Goal: Information Seeking & Learning: Find specific fact

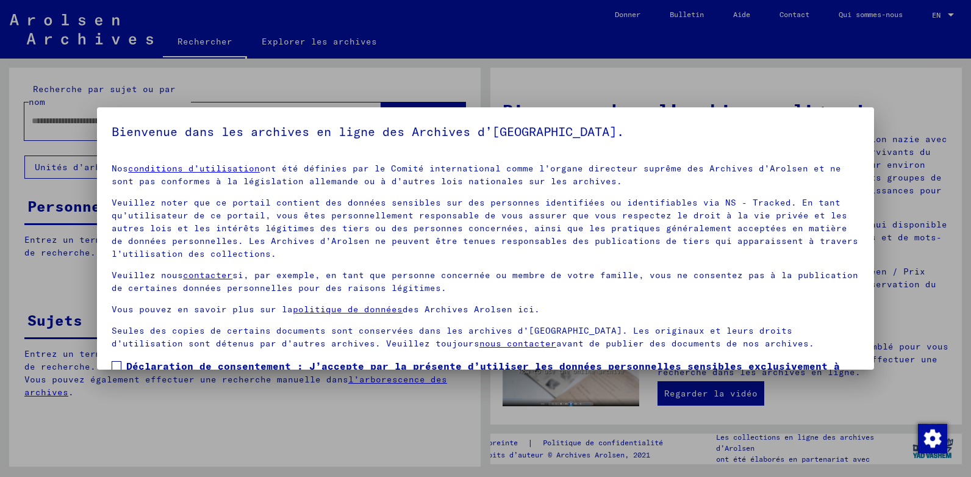
scroll to position [77, 0]
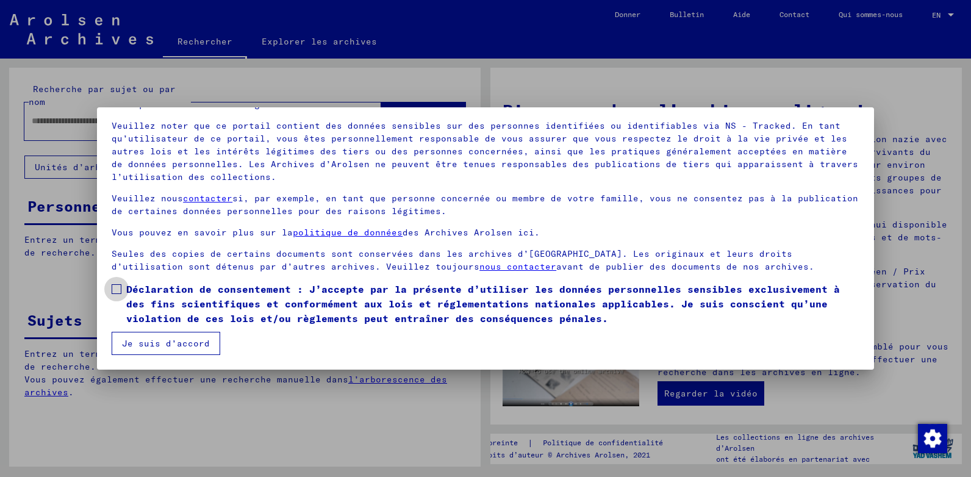
click at [117, 288] on span at bounding box center [117, 289] width 10 height 10
click at [179, 341] on button "Je suis d’accord" at bounding box center [166, 343] width 109 height 23
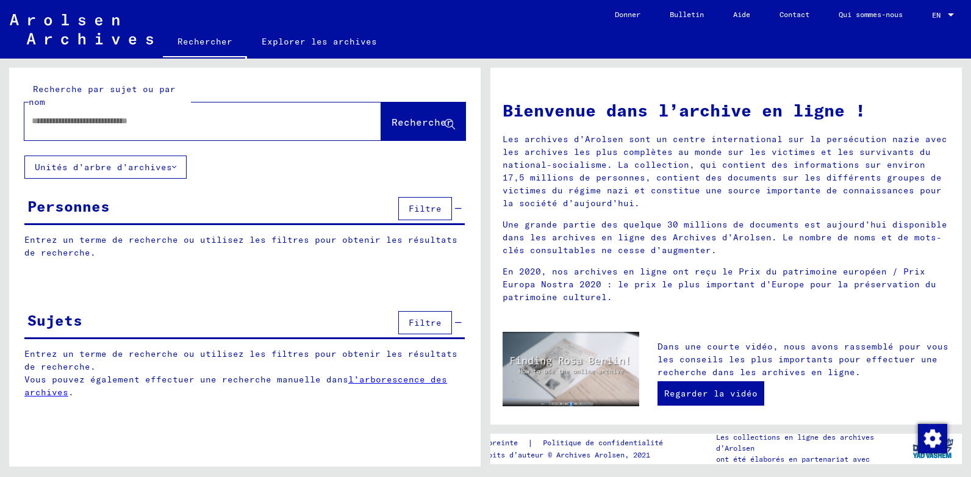
click at [70, 120] on input "text" at bounding box center [188, 121] width 313 height 13
type input "*****"
click at [418, 119] on span "Rechercher" at bounding box center [422, 122] width 61 height 12
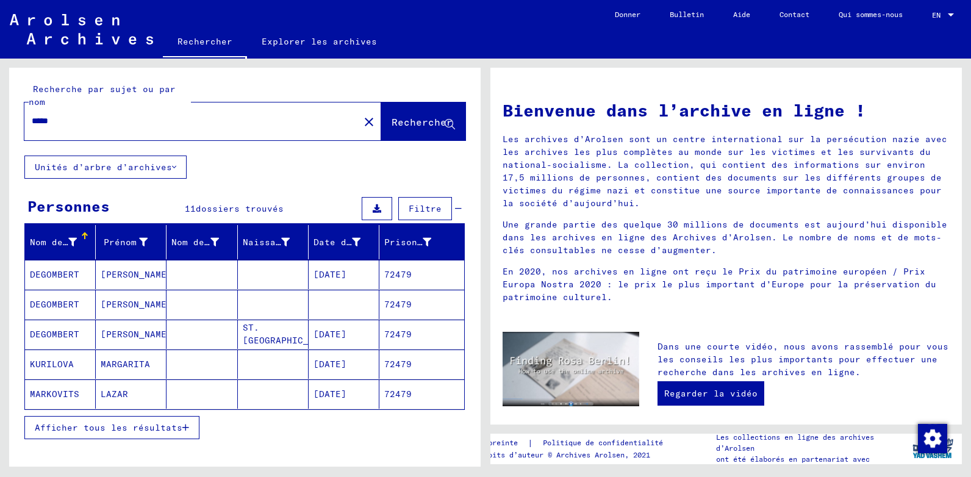
click at [156, 430] on span "Afficher tous les résultats" at bounding box center [109, 427] width 148 height 11
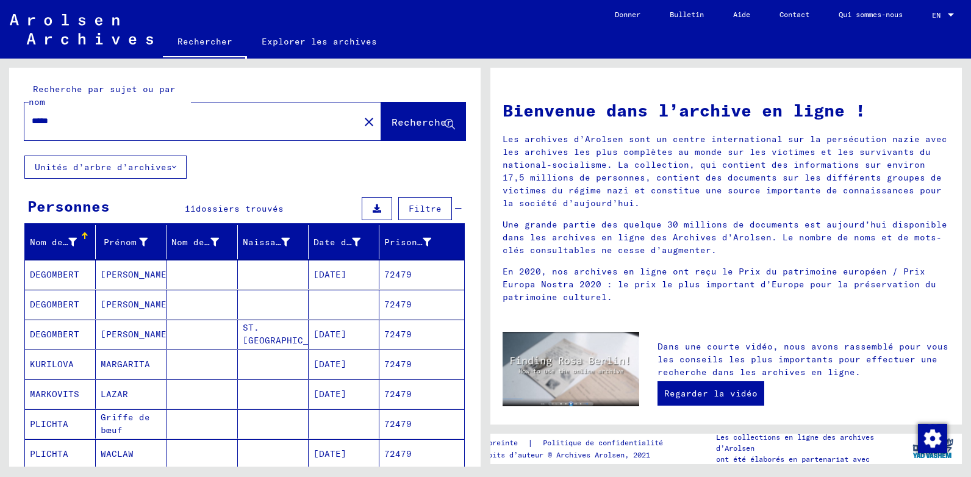
click at [60, 272] on mat-cell "DEGOMBERT" at bounding box center [60, 274] width 71 height 29
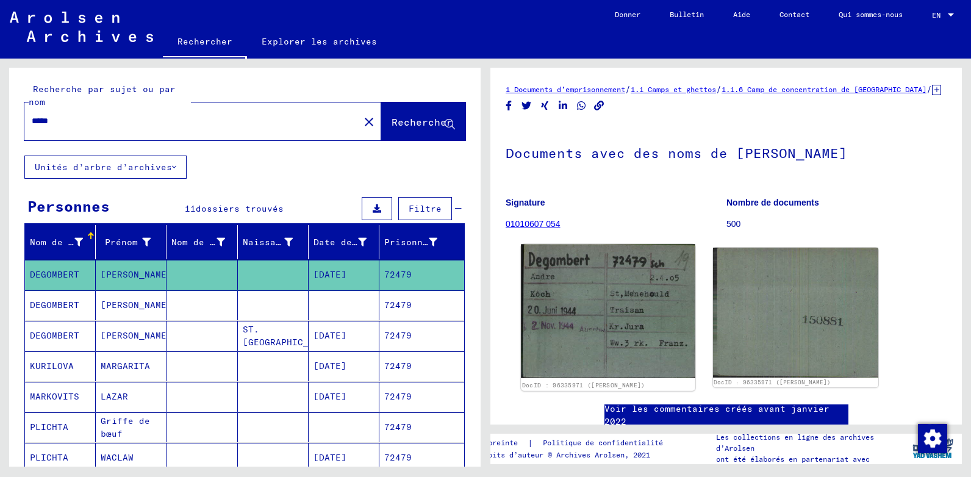
click at [644, 317] on img at bounding box center [608, 311] width 174 height 134
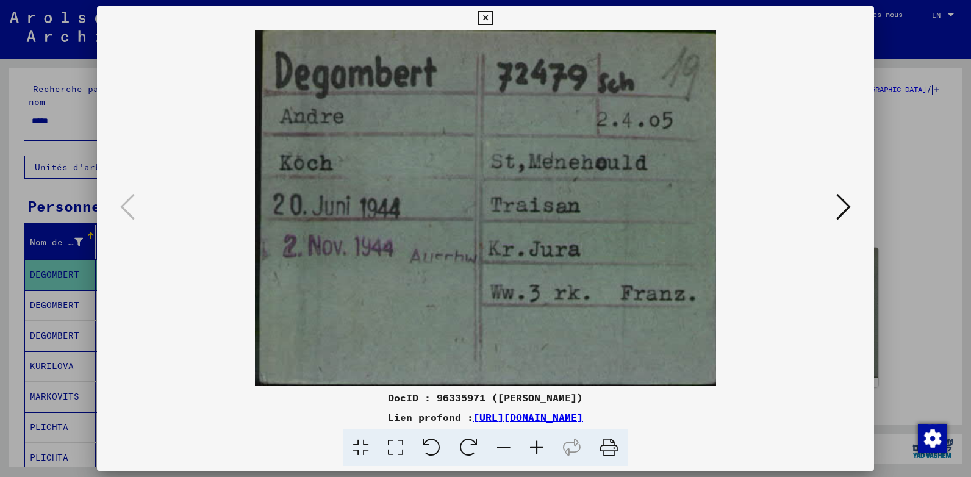
click at [486, 13] on icon at bounding box center [485, 18] width 14 height 15
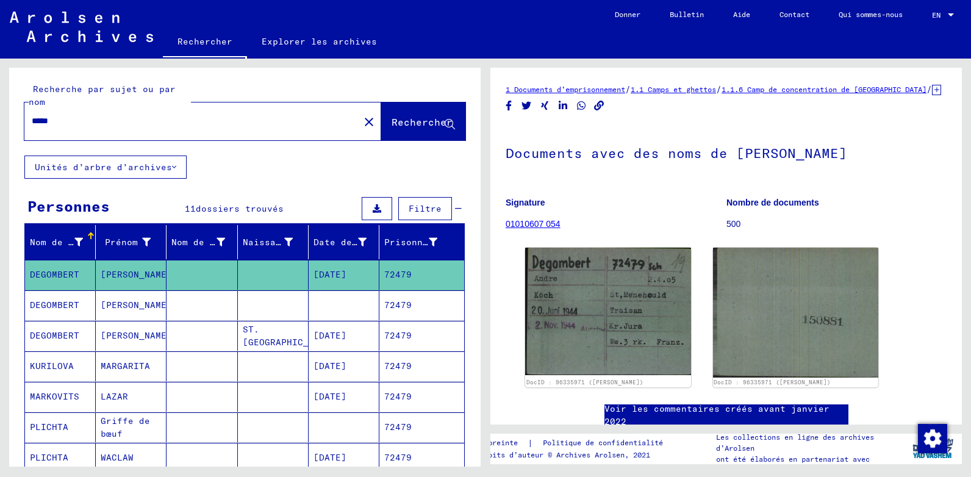
click at [76, 298] on mat-cell "DEGOMBERT" at bounding box center [60, 305] width 71 height 30
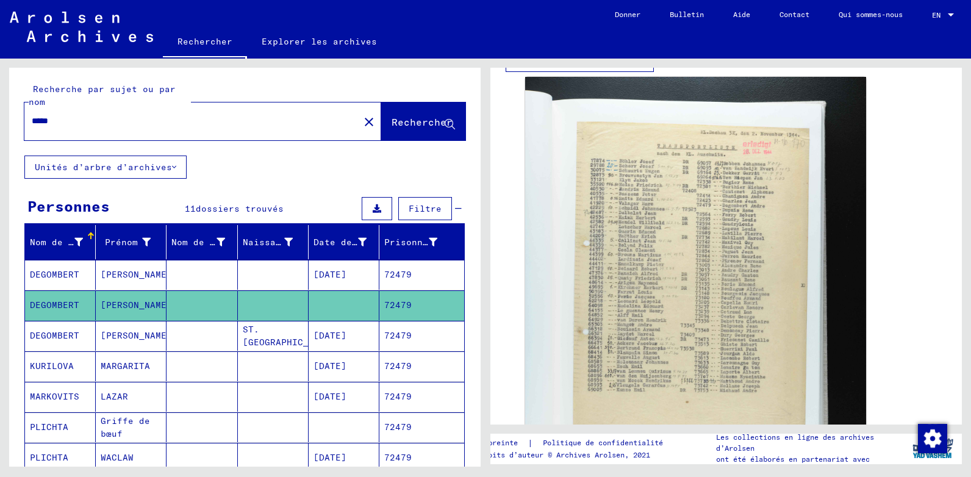
scroll to position [306, 0]
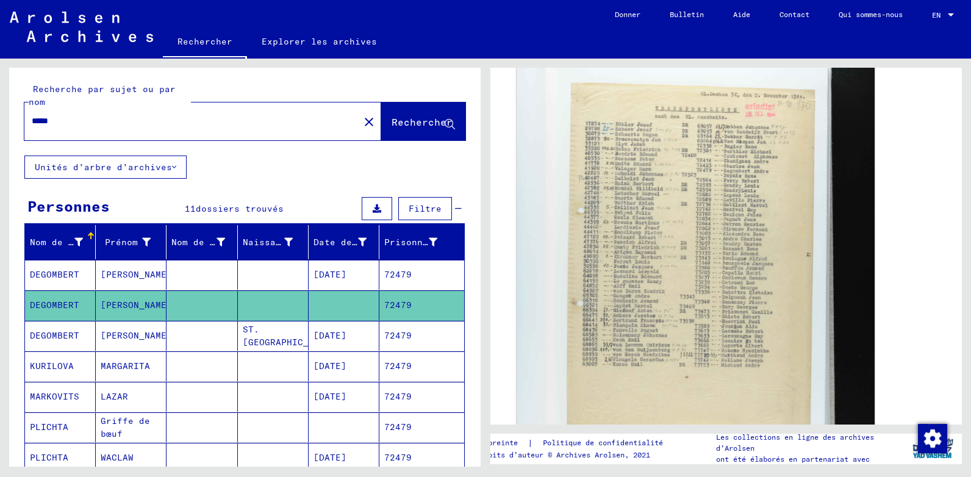
click at [683, 218] on img at bounding box center [696, 305] width 358 height 538
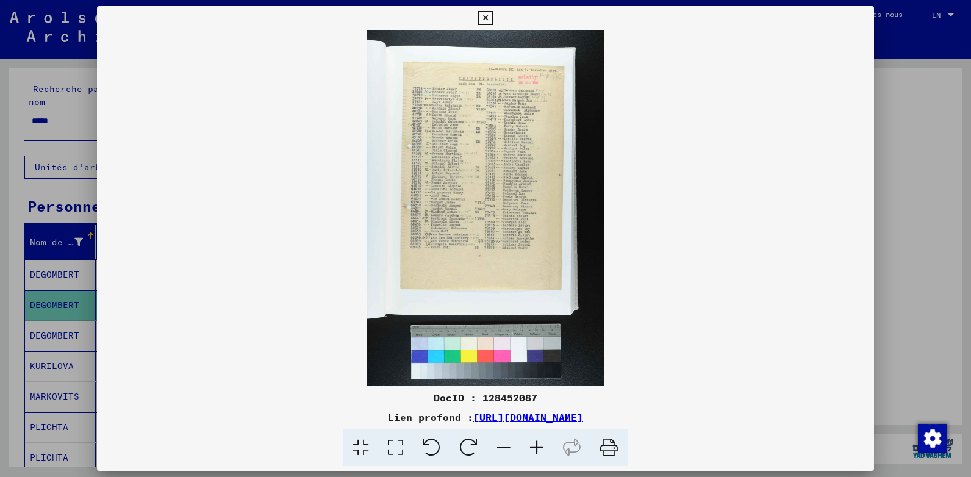
click at [536, 447] on icon at bounding box center [536, 448] width 33 height 37
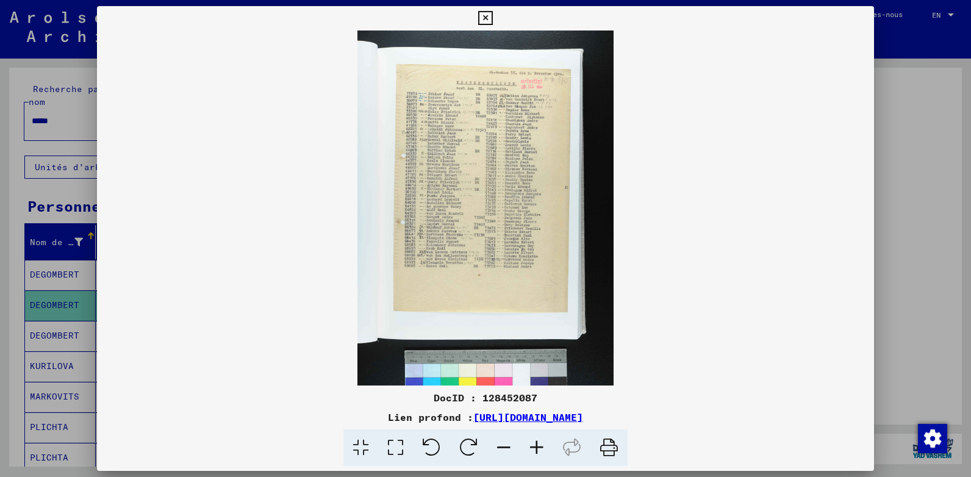
click at [536, 447] on icon at bounding box center [536, 448] width 33 height 37
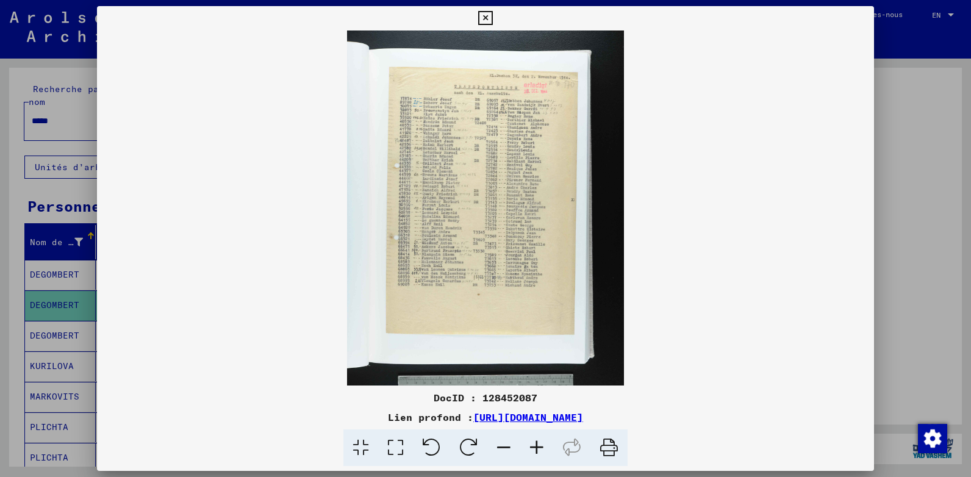
click at [536, 447] on icon at bounding box center [536, 448] width 33 height 37
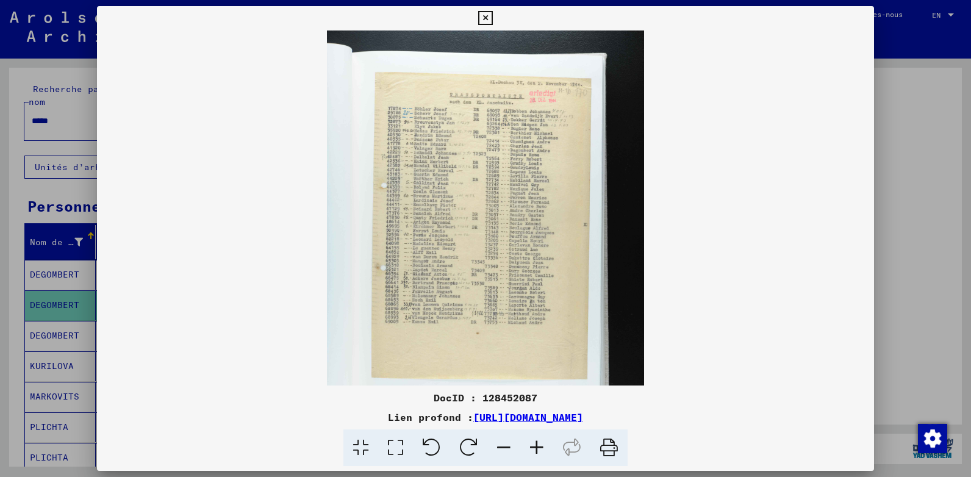
click at [536, 447] on icon at bounding box center [536, 448] width 33 height 37
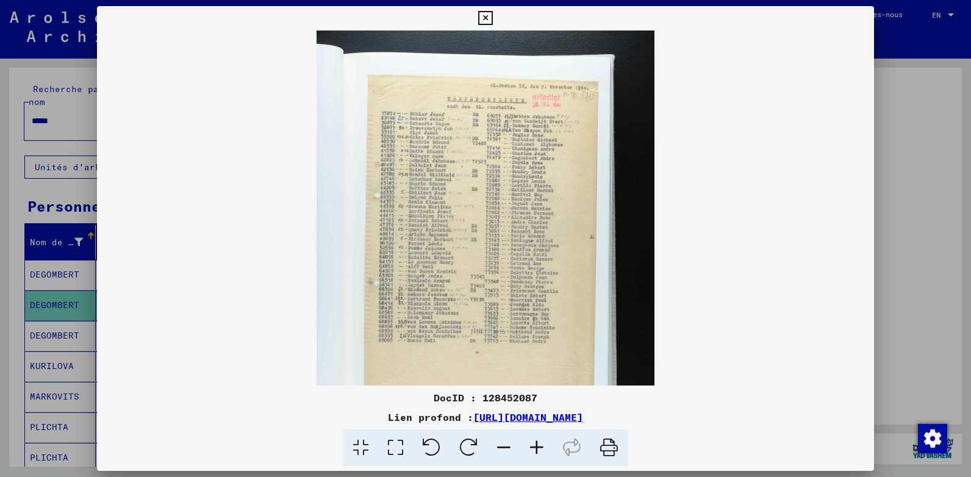
click at [536, 447] on icon at bounding box center [536, 448] width 33 height 37
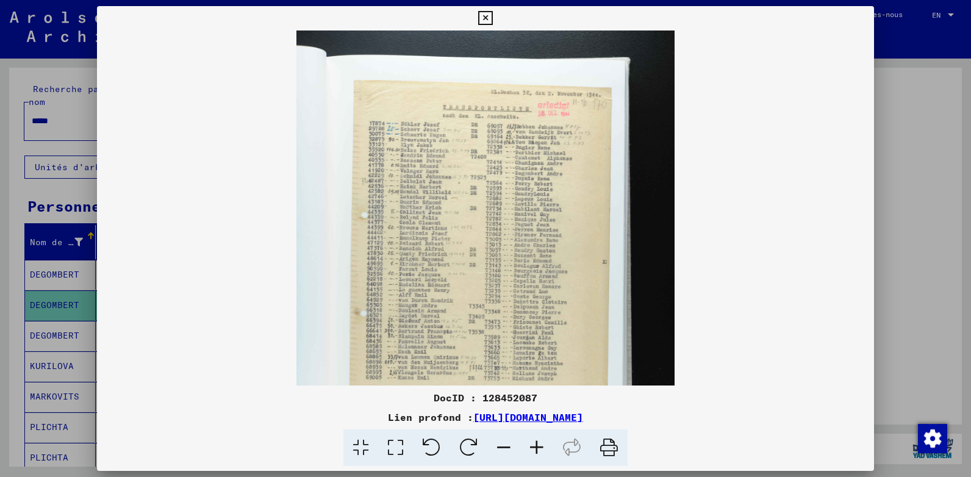
click at [536, 447] on icon at bounding box center [536, 448] width 33 height 37
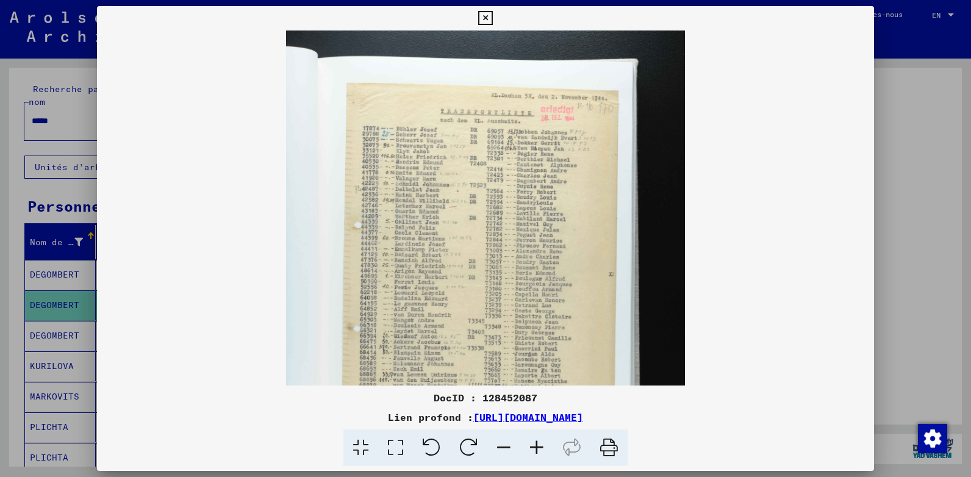
click at [536, 447] on icon at bounding box center [536, 448] width 33 height 37
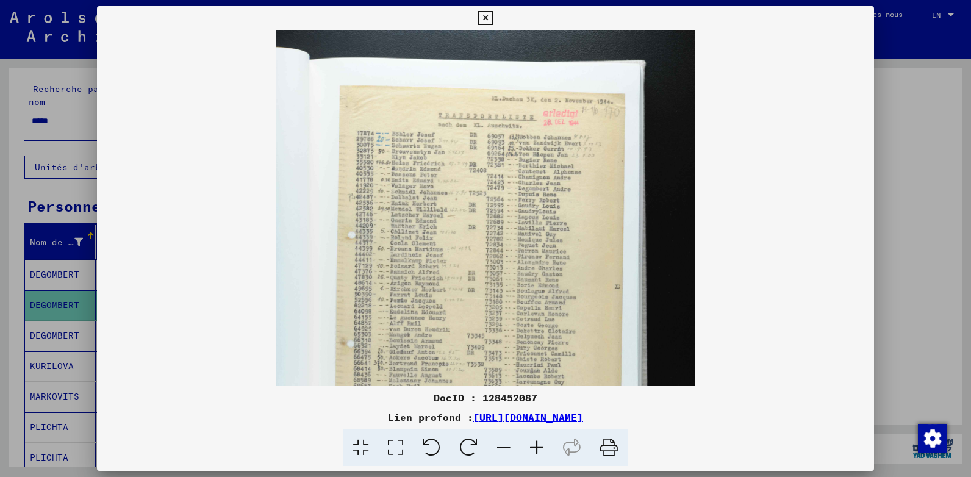
click at [536, 447] on icon at bounding box center [536, 448] width 33 height 37
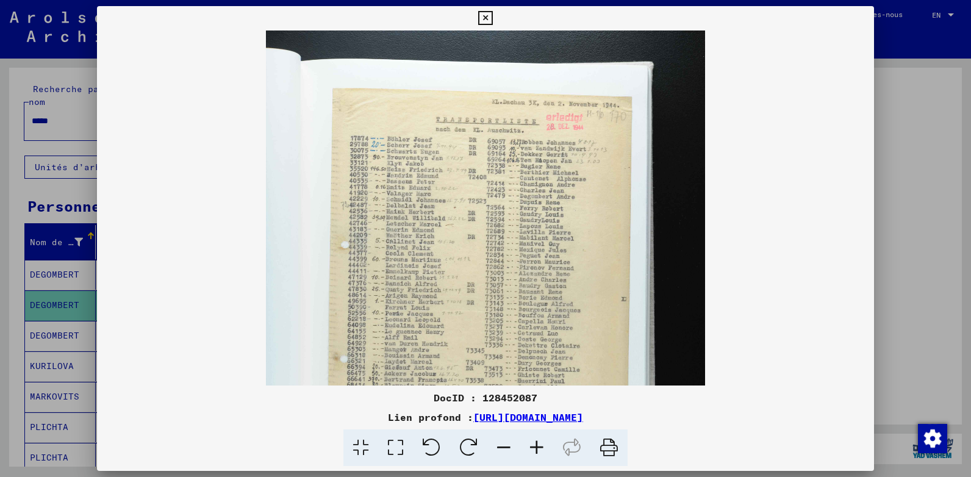
click at [536, 447] on icon at bounding box center [536, 448] width 33 height 37
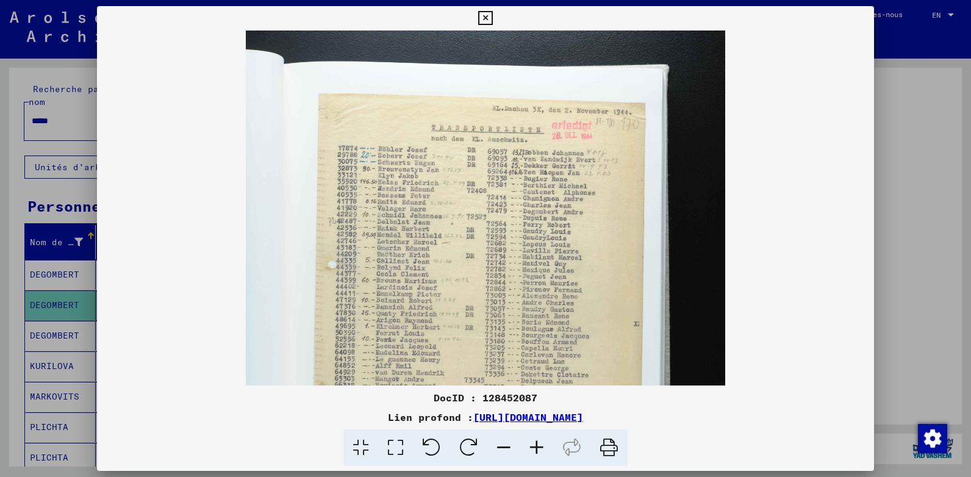
click at [536, 447] on icon at bounding box center [536, 448] width 33 height 37
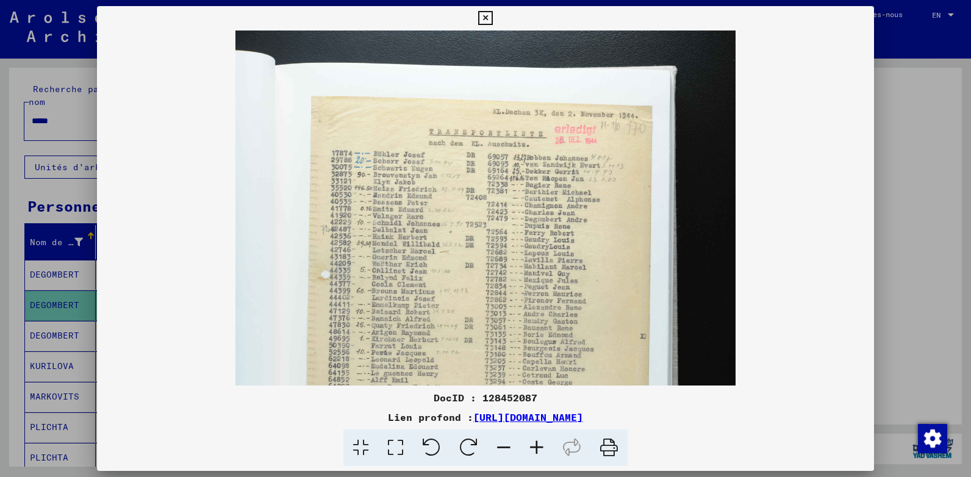
click at [536, 447] on icon at bounding box center [536, 448] width 33 height 37
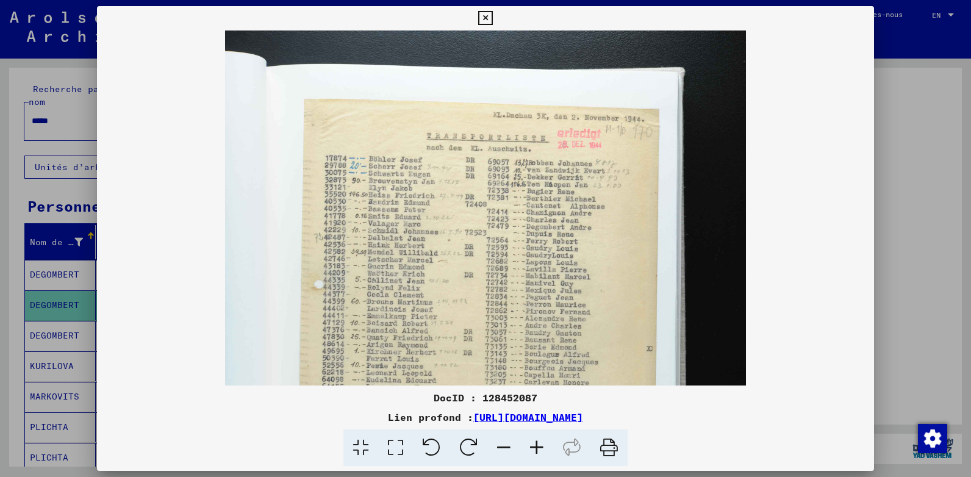
click at [536, 447] on icon at bounding box center [536, 448] width 33 height 37
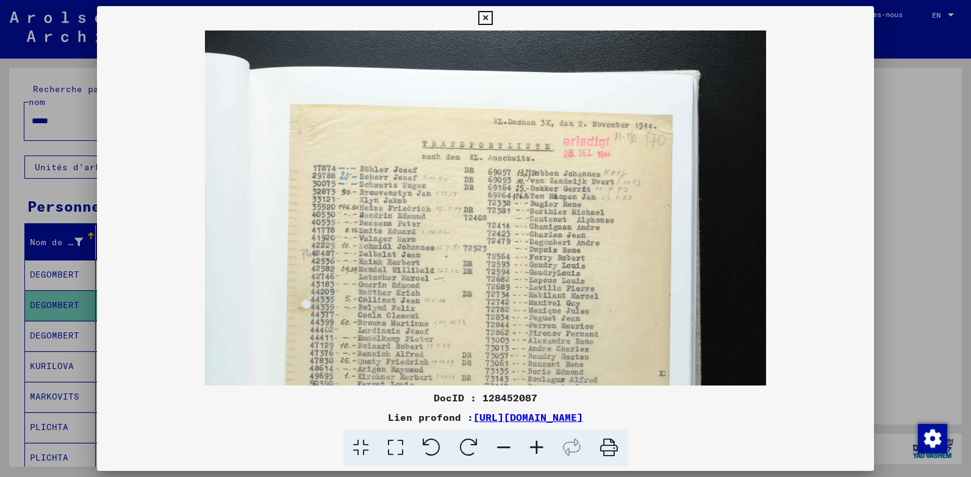
click at [536, 447] on icon at bounding box center [536, 448] width 33 height 37
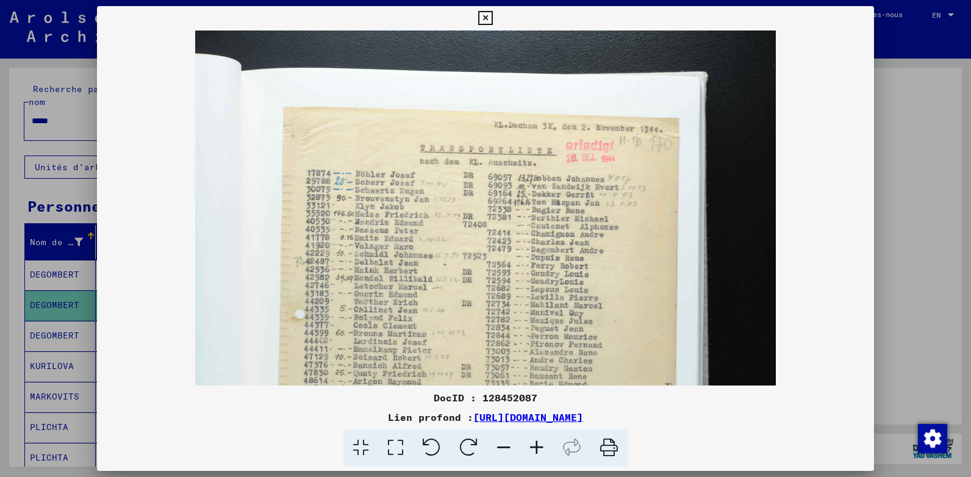
click at [536, 447] on icon at bounding box center [536, 448] width 33 height 37
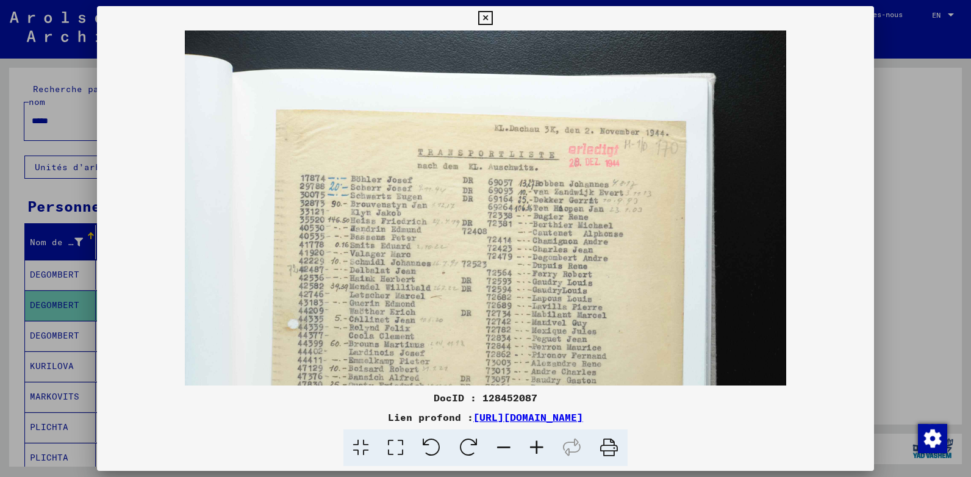
click at [536, 447] on icon at bounding box center [536, 448] width 33 height 37
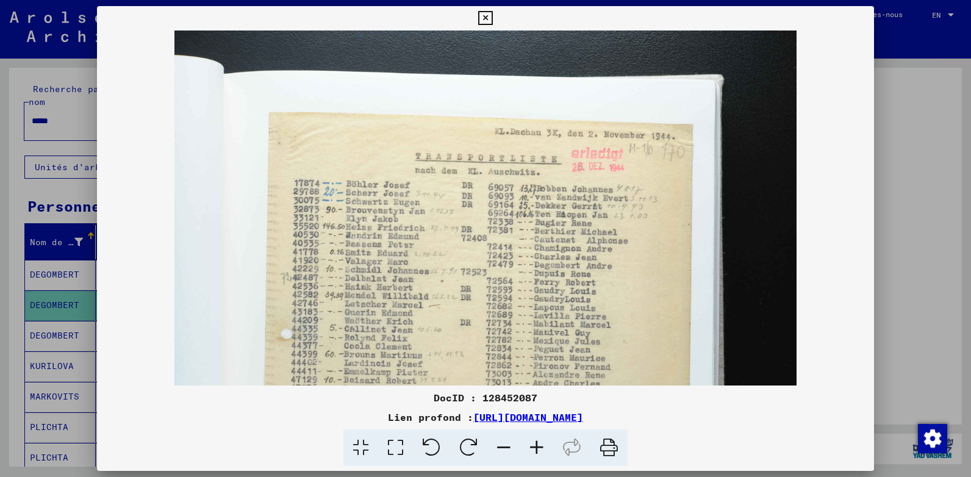
click at [536, 447] on icon at bounding box center [536, 448] width 33 height 37
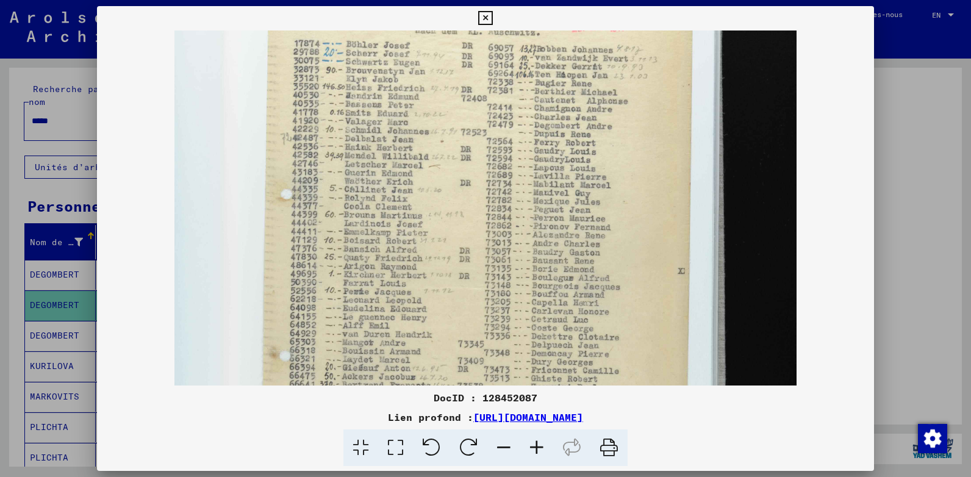
scroll to position [177, 0]
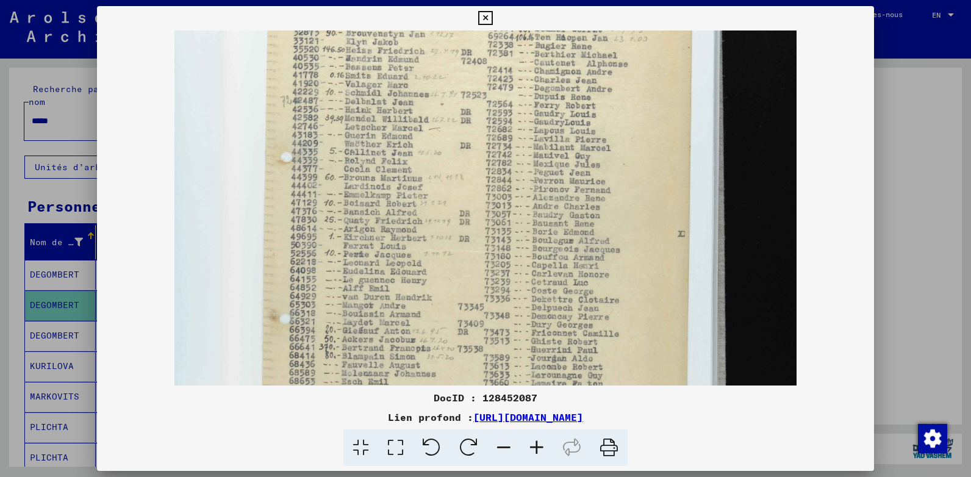
drag, startPoint x: 446, startPoint y: 292, endPoint x: 475, endPoint y: 115, distance: 179.4
click at [475, 115] on img at bounding box center [486, 321] width 622 height 935
click at [464, 265] on img at bounding box center [486, 321] width 622 height 935
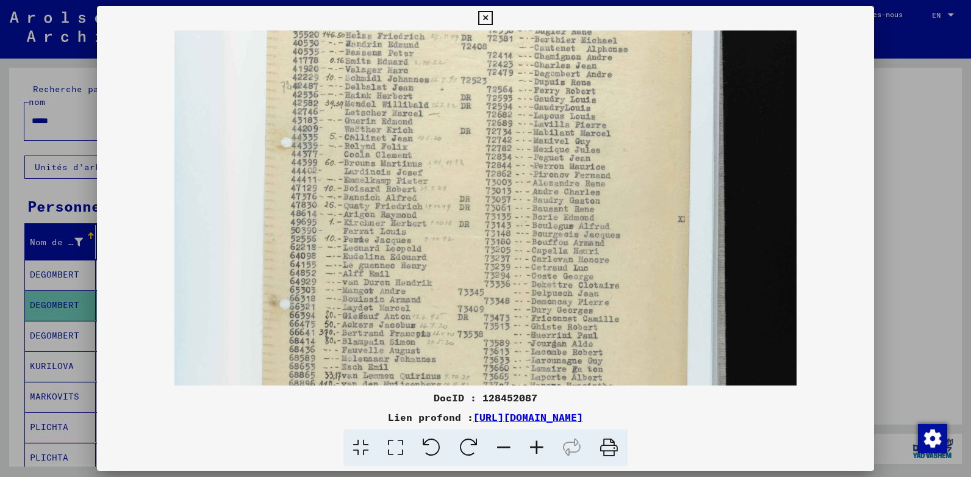
scroll to position [185, 0]
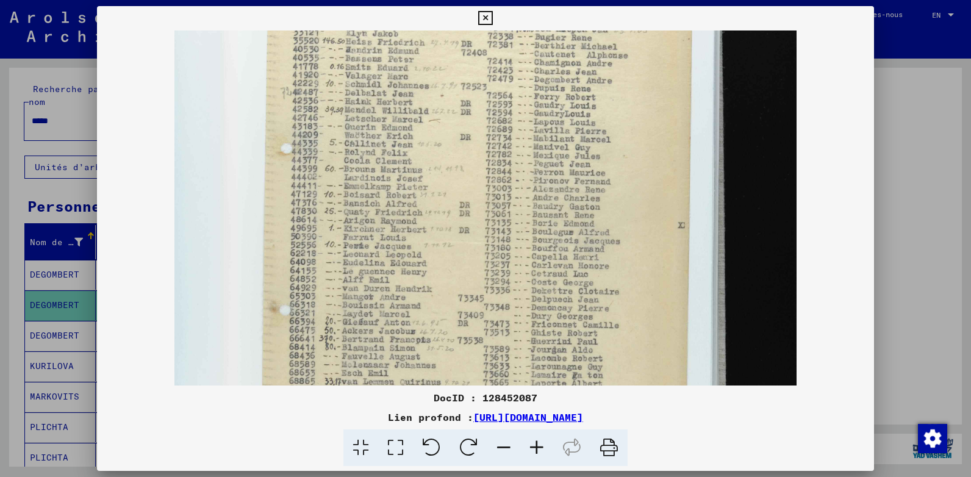
drag, startPoint x: 464, startPoint y: 265, endPoint x: 531, endPoint y: 257, distance: 68.3
click at [531, 257] on img at bounding box center [486, 312] width 622 height 935
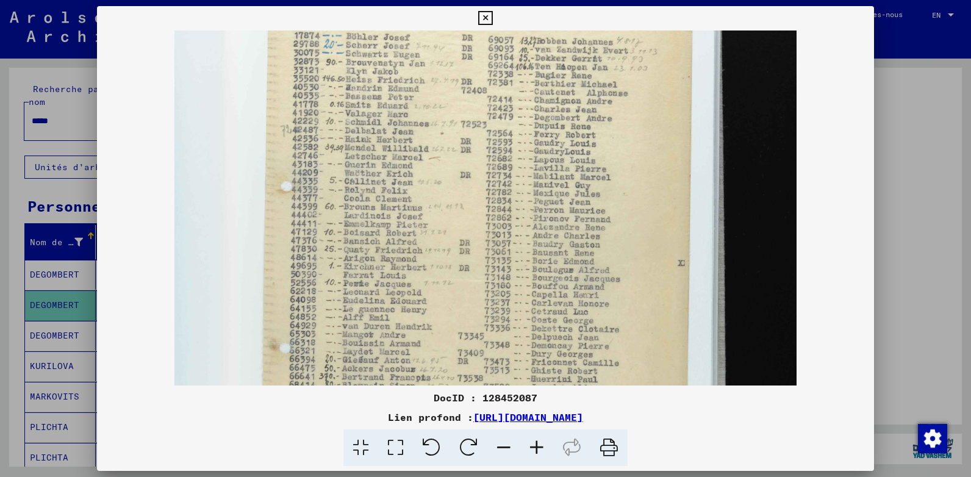
drag, startPoint x: 503, startPoint y: 153, endPoint x: 508, endPoint y: 207, distance: 54.5
click at [503, 218] on img at bounding box center [486, 350] width 622 height 935
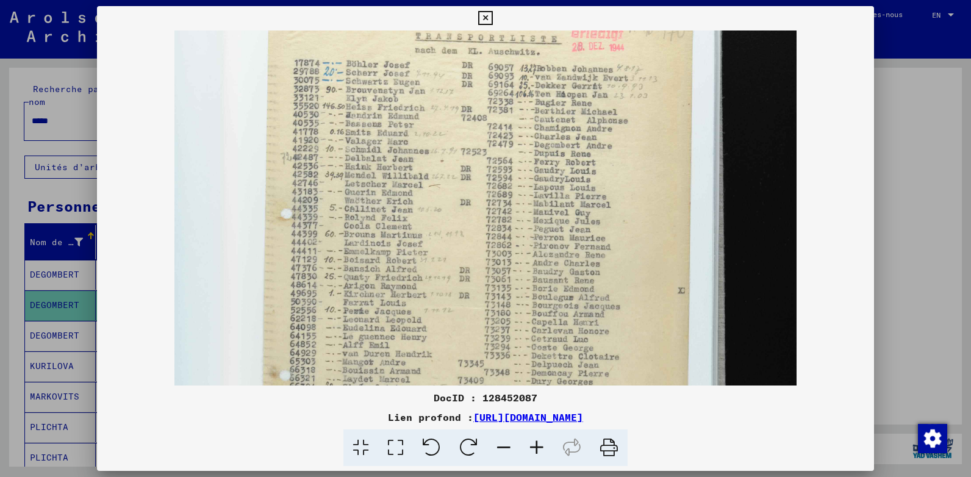
click at [484, 13] on icon at bounding box center [485, 18] width 14 height 15
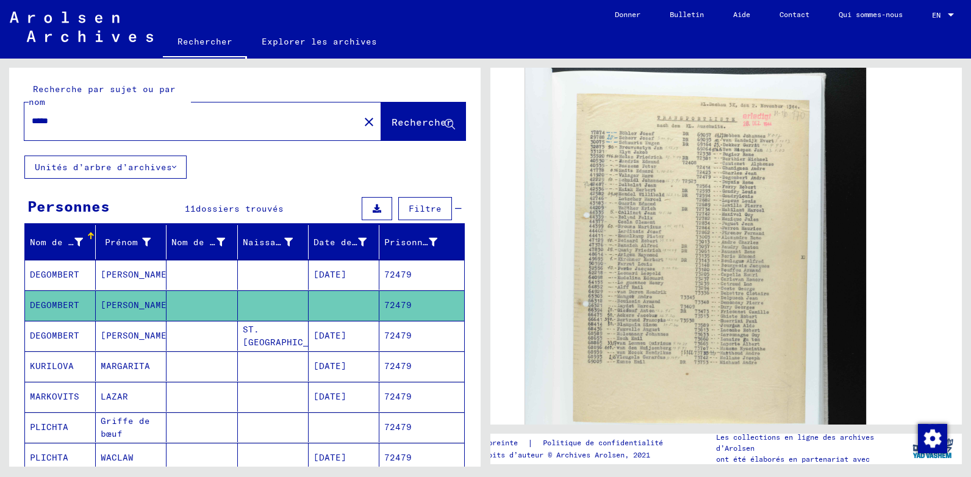
click at [135, 337] on mat-cell "[PERSON_NAME]" at bounding box center [131, 336] width 71 height 30
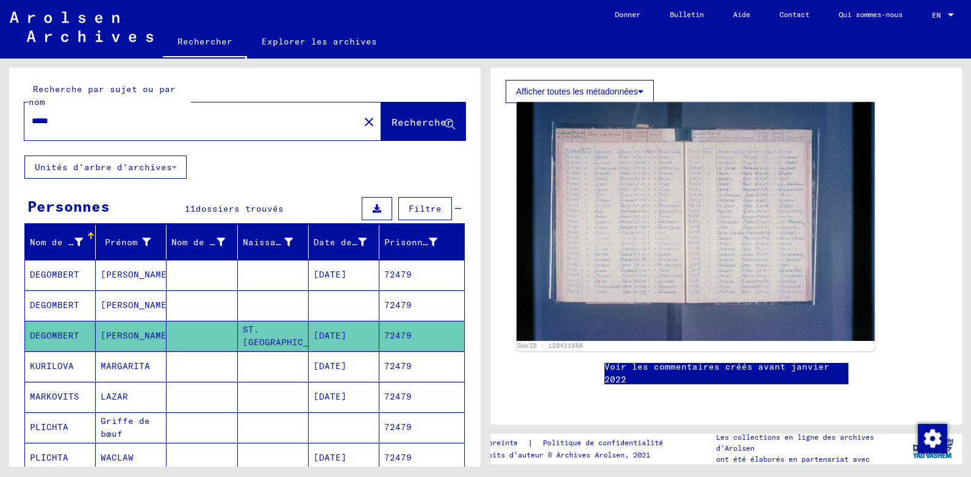
scroll to position [265, 0]
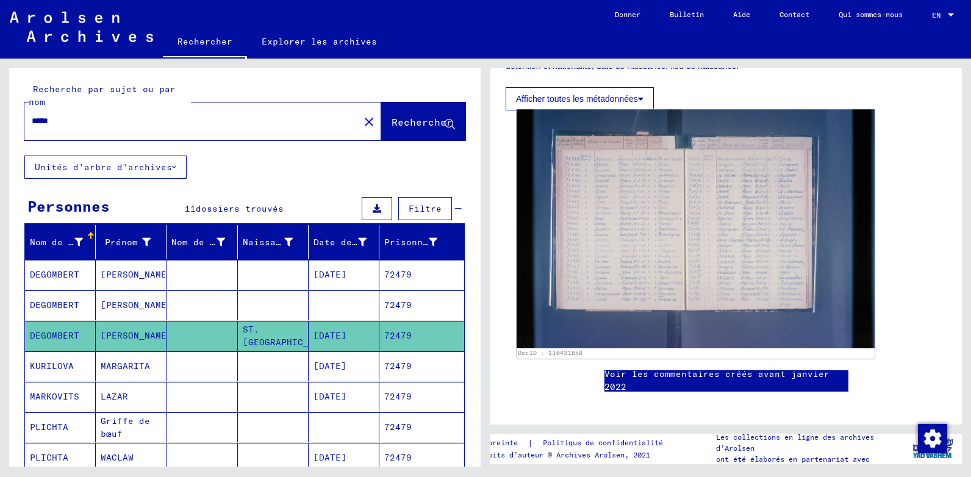
click at [666, 242] on img at bounding box center [696, 228] width 358 height 239
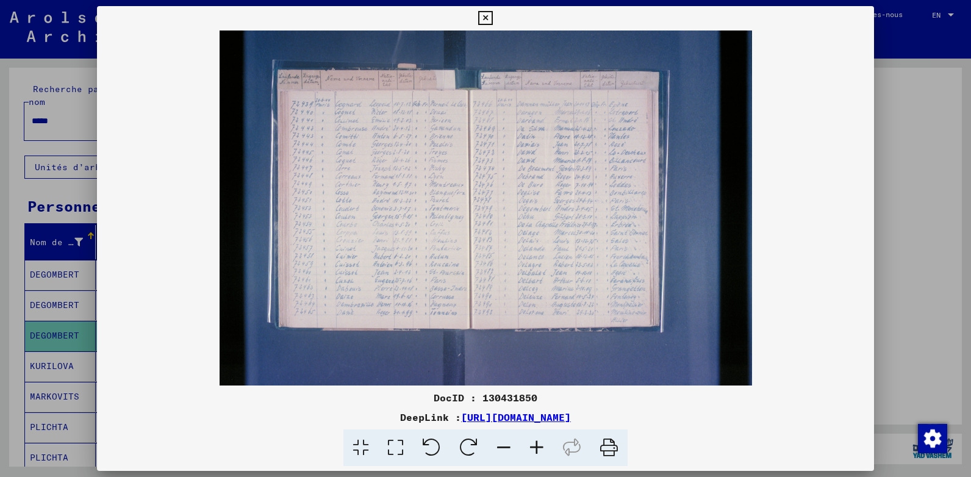
click at [540, 441] on icon at bounding box center [536, 448] width 33 height 37
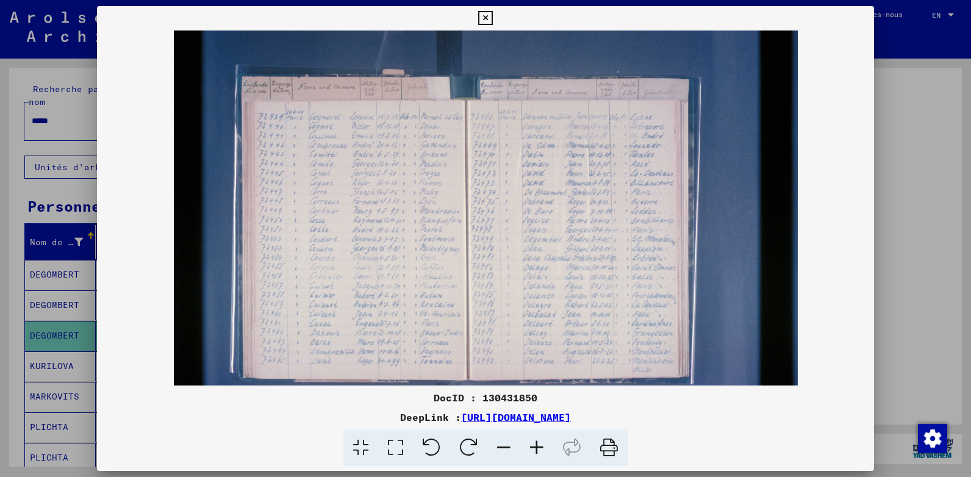
click at [540, 441] on icon at bounding box center [536, 448] width 33 height 37
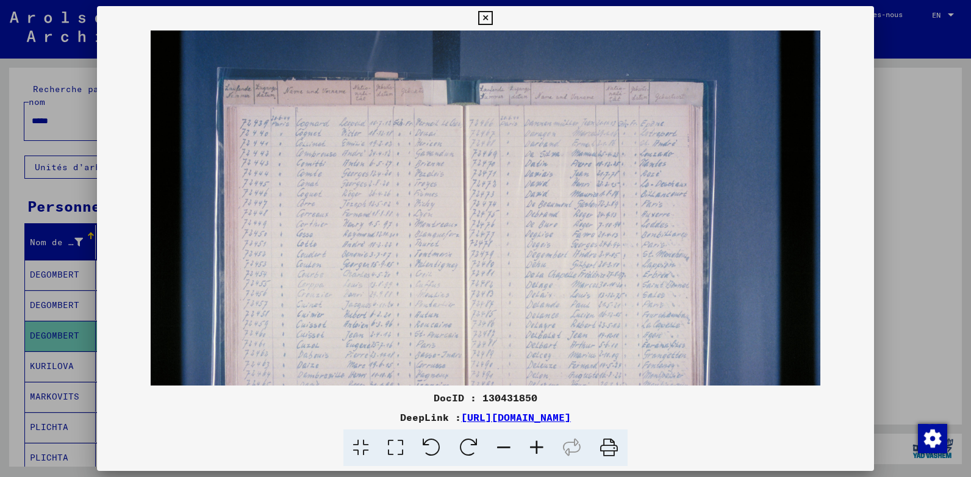
click at [540, 441] on icon at bounding box center [536, 448] width 33 height 37
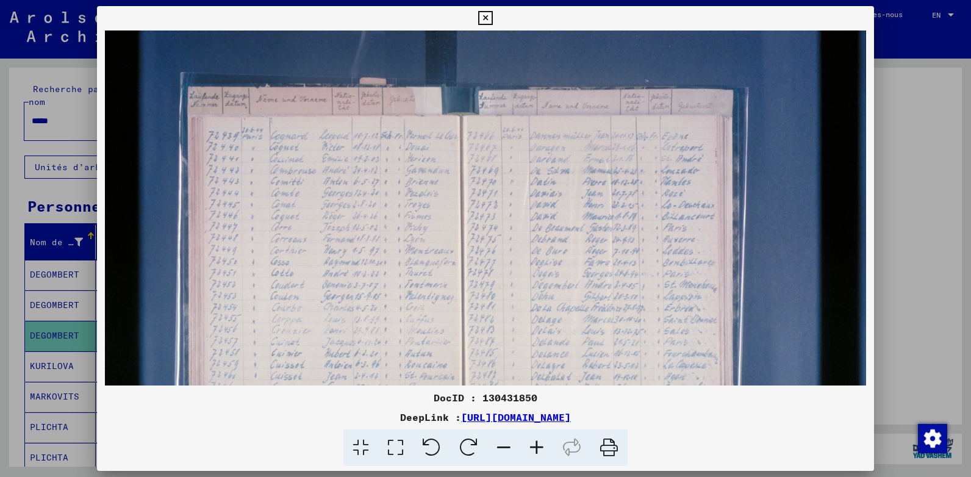
click at [540, 441] on icon at bounding box center [536, 448] width 33 height 37
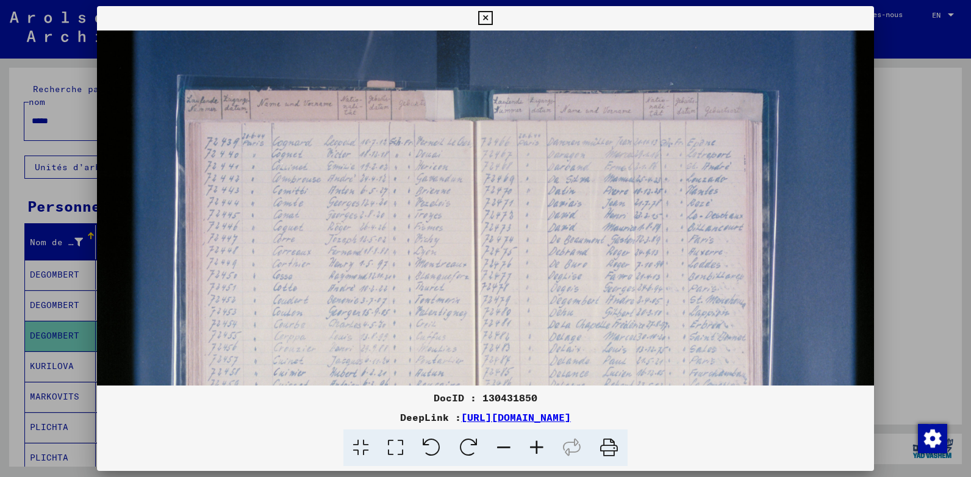
click at [540, 441] on icon at bounding box center [536, 448] width 33 height 37
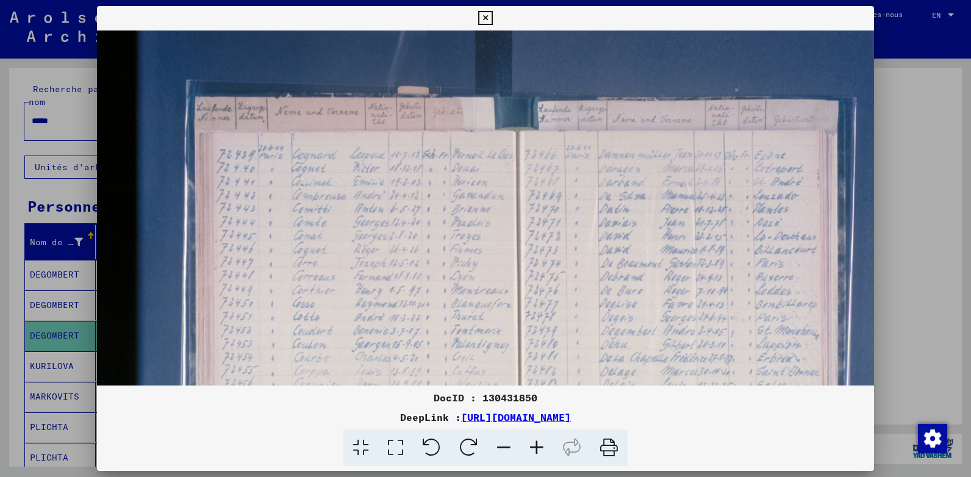
click at [540, 441] on icon at bounding box center [536, 448] width 33 height 37
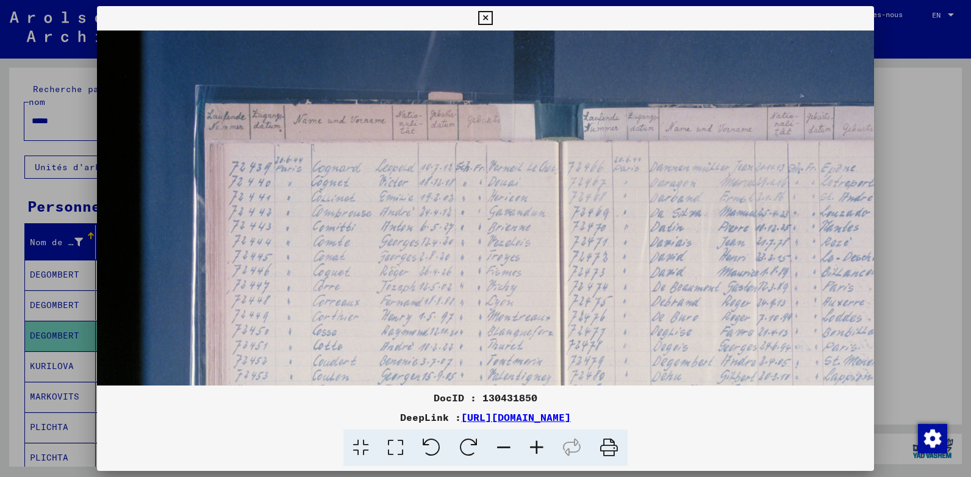
click at [540, 441] on icon at bounding box center [536, 448] width 33 height 37
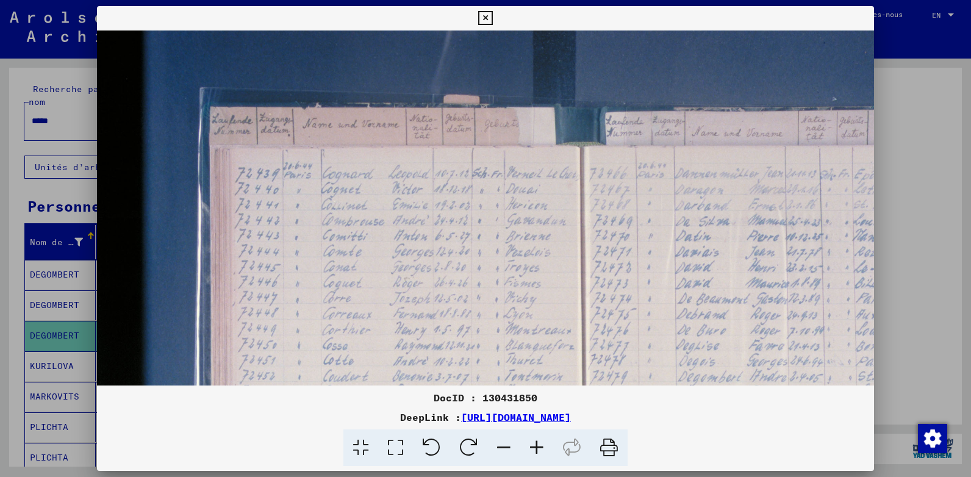
click at [540, 441] on icon at bounding box center [536, 448] width 33 height 37
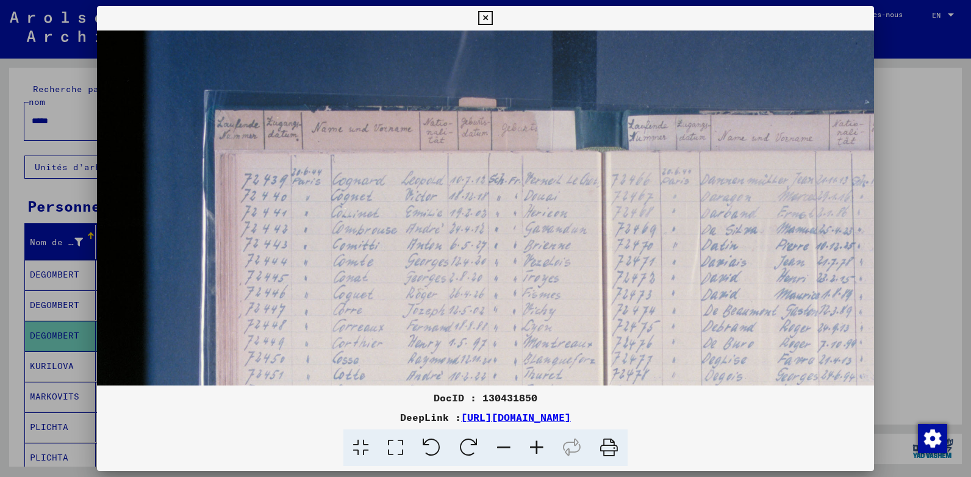
click at [540, 441] on icon at bounding box center [536, 448] width 33 height 37
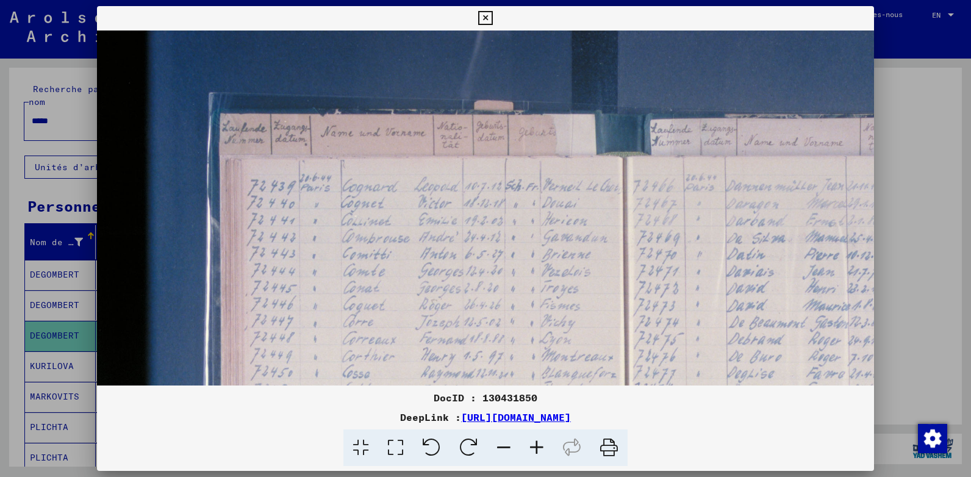
scroll to position [52, 13]
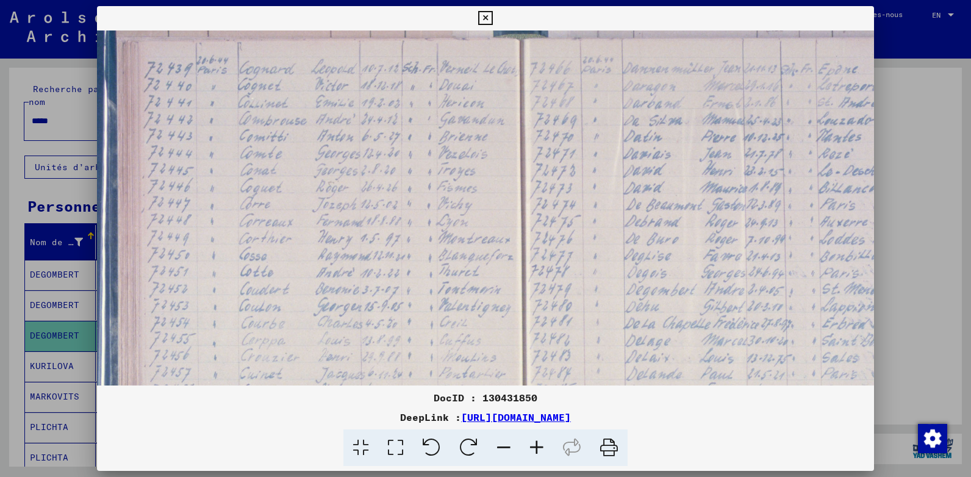
drag, startPoint x: 492, startPoint y: 253, endPoint x: 387, endPoint y: 134, distance: 158.3
click at [387, 134] on img at bounding box center [558, 289] width 1128 height 752
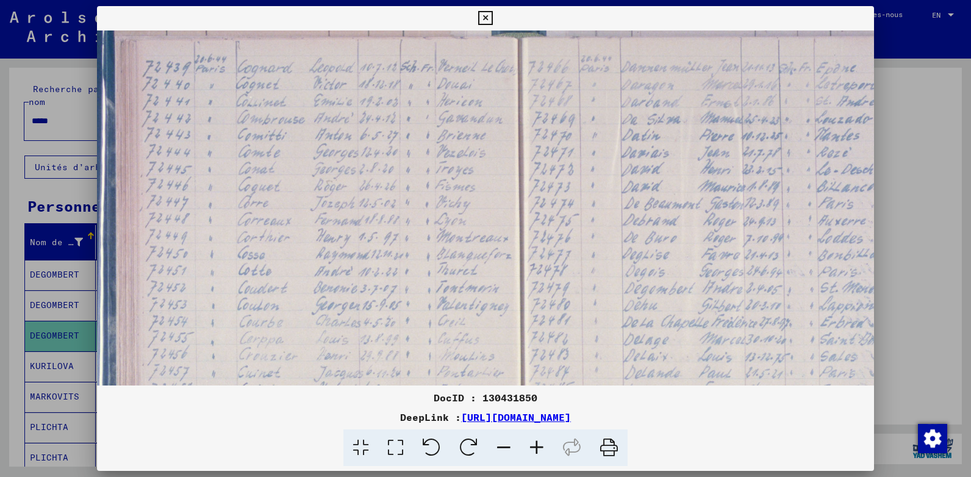
scroll to position [187, 113]
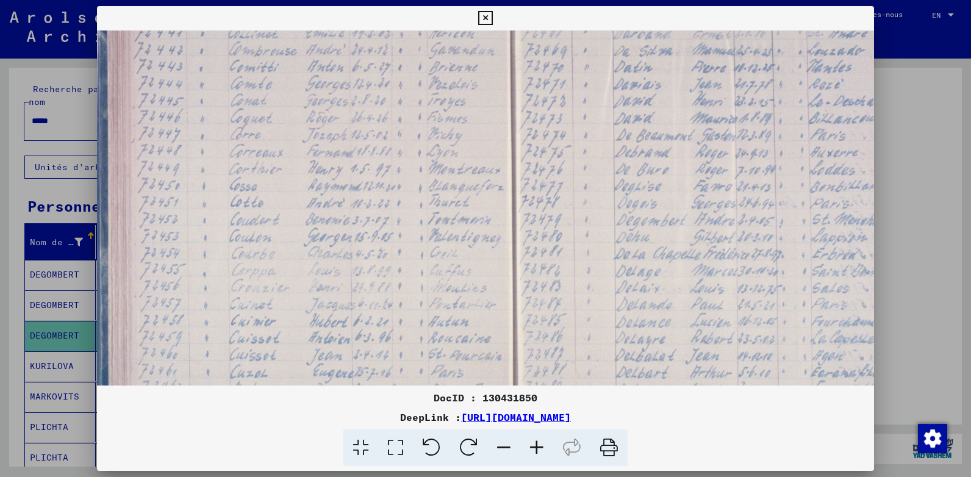
drag, startPoint x: 596, startPoint y: 168, endPoint x: 588, endPoint y: 148, distance: 21.9
click at [588, 144] on img at bounding box center [548, 219] width 1128 height 752
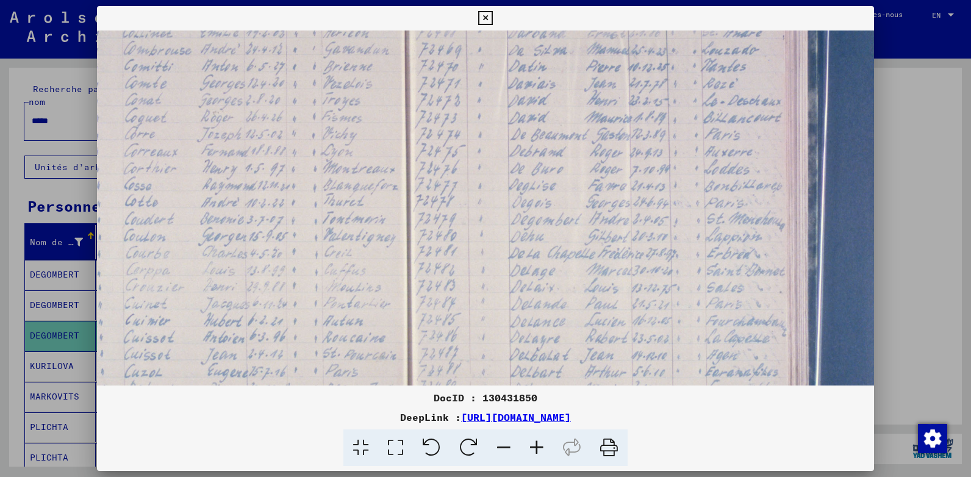
scroll to position [188, 245]
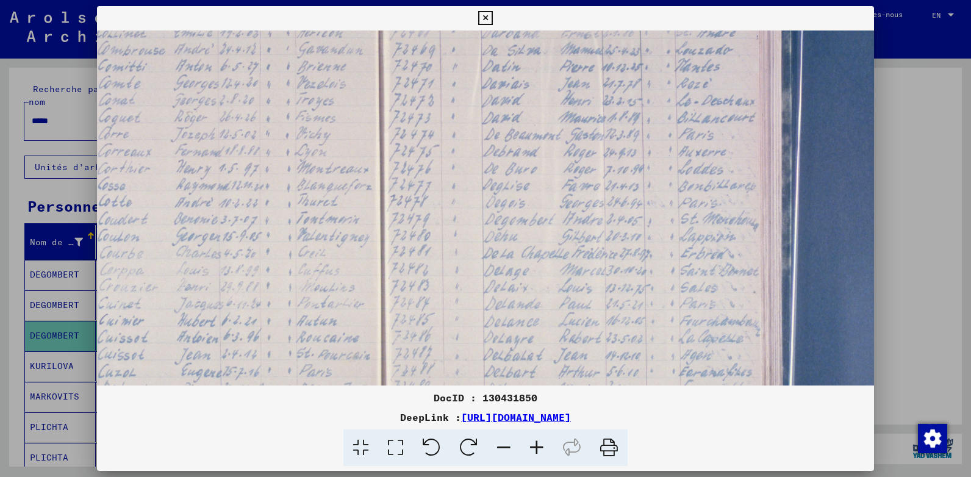
drag, startPoint x: 716, startPoint y: 225, endPoint x: 604, endPoint y: 224, distance: 112.3
click at [604, 224] on img at bounding box center [416, 219] width 1128 height 752
click at [484, 18] on icon at bounding box center [485, 18] width 14 height 15
